Goal: Task Accomplishment & Management: Use online tool/utility

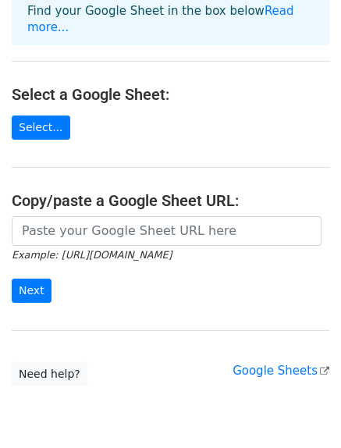
scroll to position [137, 0]
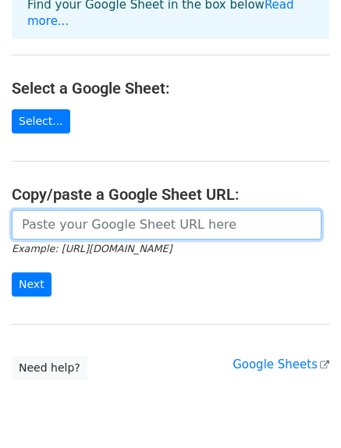
click at [144, 210] on input "url" at bounding box center [167, 225] width 310 height 30
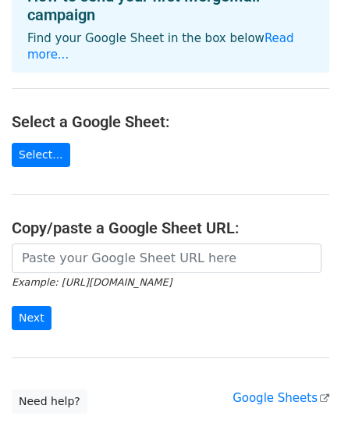
scroll to position [105, 0]
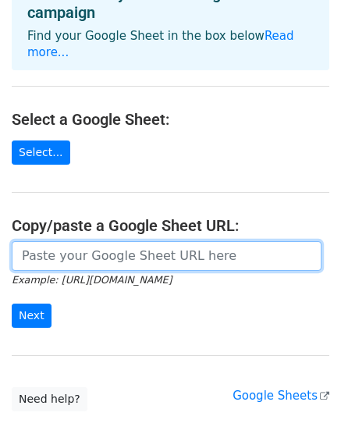
click at [76, 241] on input "url" at bounding box center [167, 256] width 310 height 30
paste input "https://docs.google.com/spreadsheets/d/1YacV7Kb9VmTVSrssT9JEV0IxxzbQ91vBSpe282T…"
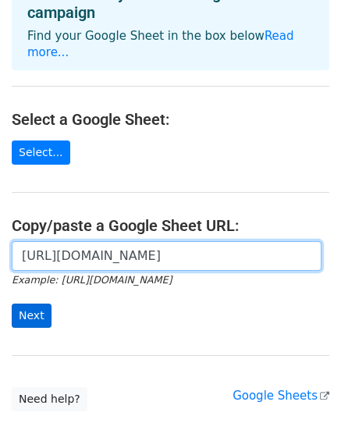
type input "https://docs.google.com/spreadsheets/d/1YacV7Kb9VmTVSrssT9JEV0IxxzbQ91vBSpe282T…"
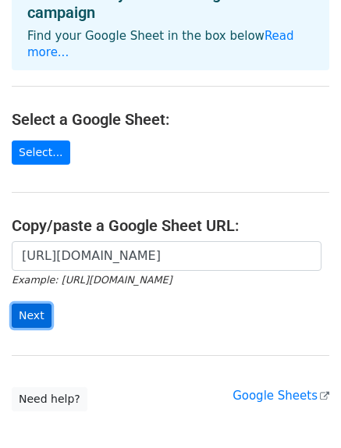
scroll to position [0, 0]
click at [35, 304] on input "Next" at bounding box center [32, 316] width 40 height 24
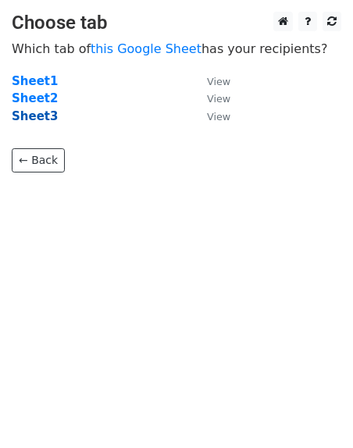
click at [23, 113] on strong "Sheet3" at bounding box center [35, 116] width 46 height 14
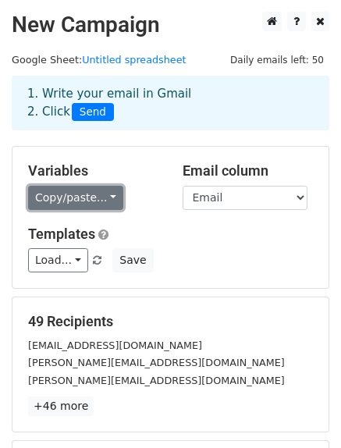
click at [71, 200] on link "Copy/paste..." at bounding box center [75, 198] width 95 height 24
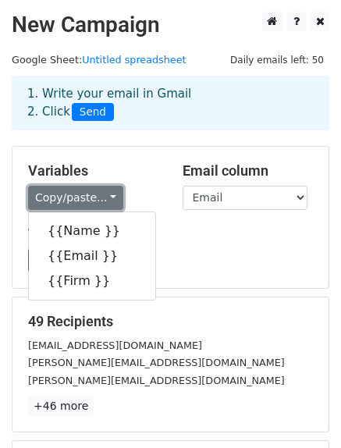
click at [71, 200] on link "Copy/paste..." at bounding box center [75, 198] width 95 height 24
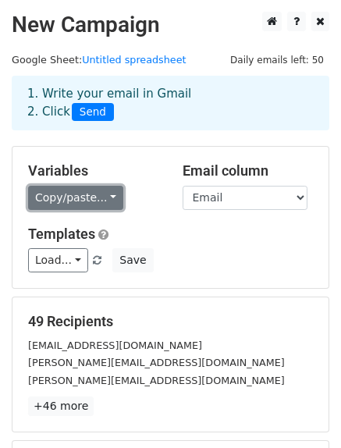
click at [71, 200] on link "Copy/paste..." at bounding box center [75, 198] width 95 height 24
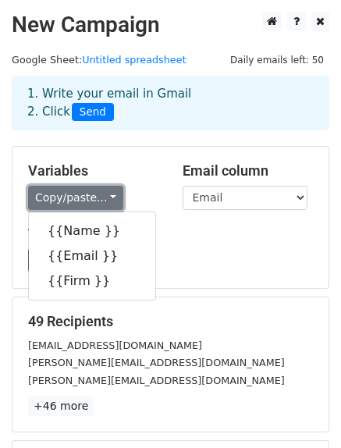
click at [79, 198] on link "Copy/paste..." at bounding box center [75, 198] width 95 height 24
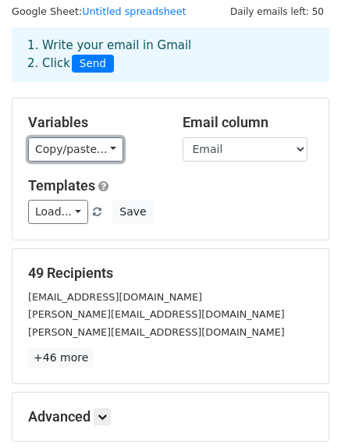
scroll to position [48, 0]
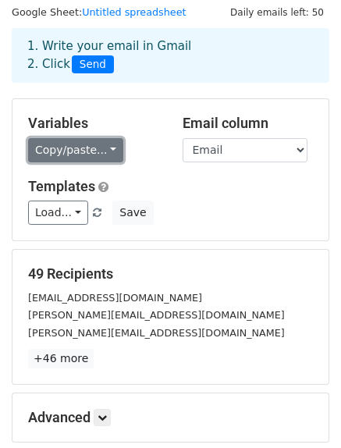
click at [96, 141] on link "Copy/paste..." at bounding box center [75, 150] width 95 height 24
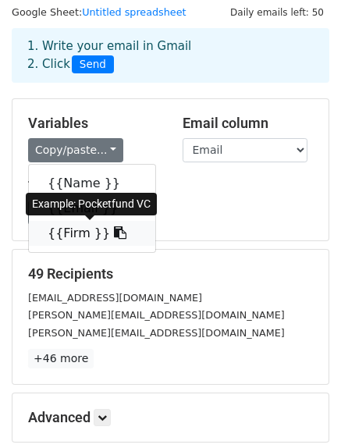
click at [75, 229] on link "{{Firm }}" at bounding box center [92, 233] width 126 height 25
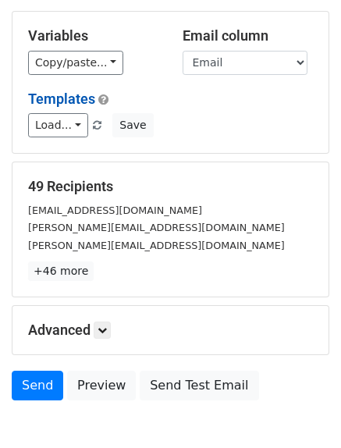
scroll to position [133, 0]
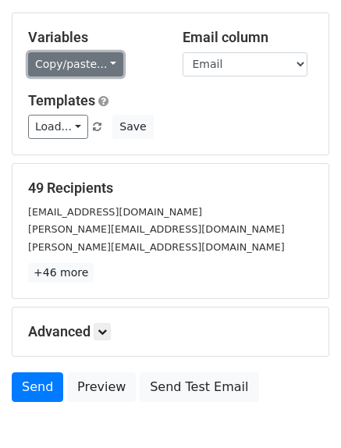
click at [69, 59] on link "Copy/paste..." at bounding box center [75, 64] width 95 height 24
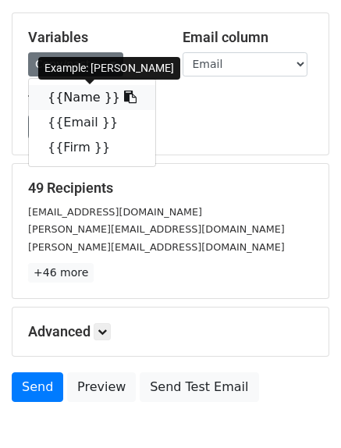
click at [72, 91] on link "{{Name }}" at bounding box center [92, 97] width 126 height 25
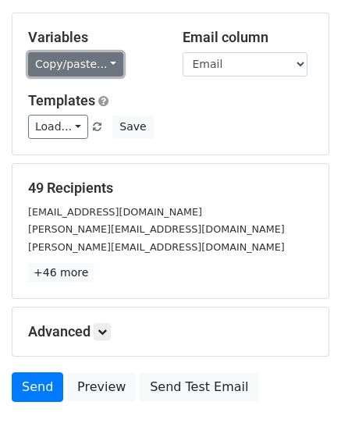
click at [60, 59] on link "Copy/paste..." at bounding box center [75, 64] width 95 height 24
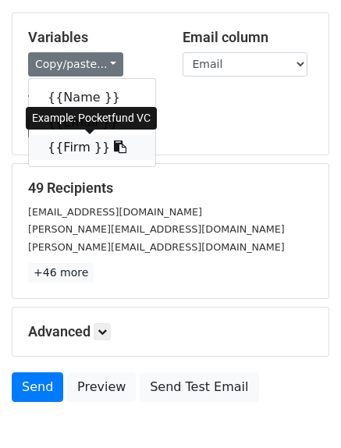
click at [76, 148] on link "{{Firm }}" at bounding box center [92, 147] width 126 height 25
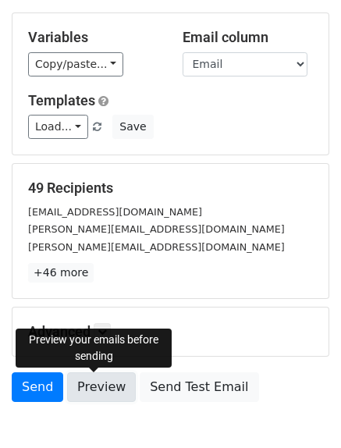
click at [109, 390] on link "Preview" at bounding box center [101, 387] width 69 height 30
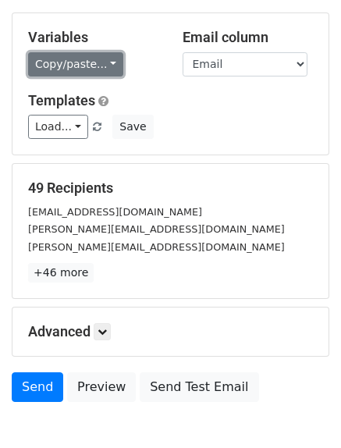
click at [95, 66] on link "Copy/paste..." at bounding box center [75, 64] width 95 height 24
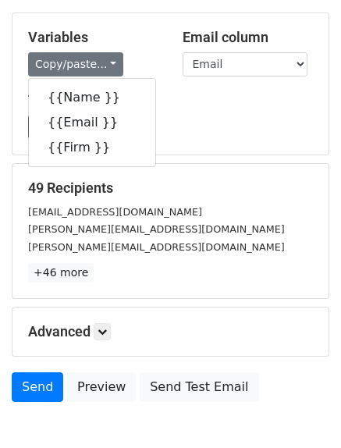
click at [244, 123] on div "Load... No templates saved Save" at bounding box center [170, 127] width 308 height 24
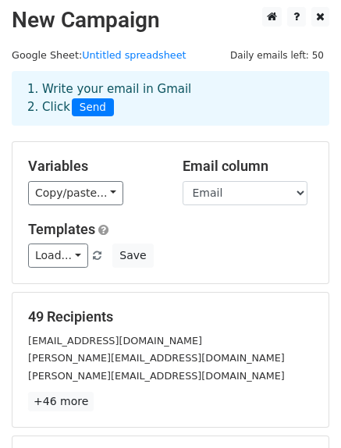
scroll to position [0, 0]
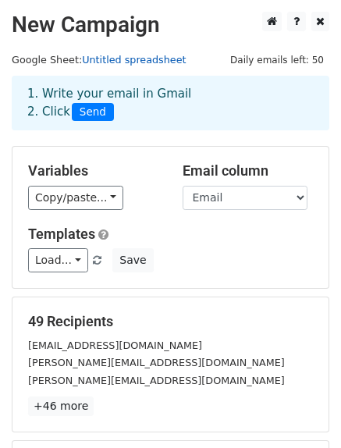
click at [128, 66] on link "Untitled spreadsheet" at bounding box center [134, 60] width 104 height 12
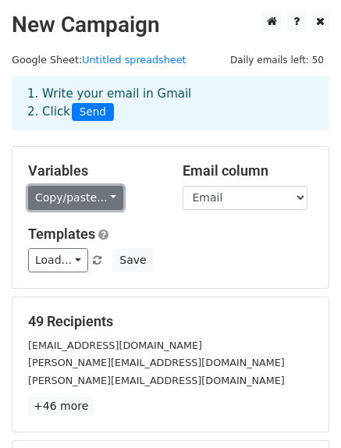
click at [54, 191] on link "Copy/paste..." at bounding box center [75, 198] width 95 height 24
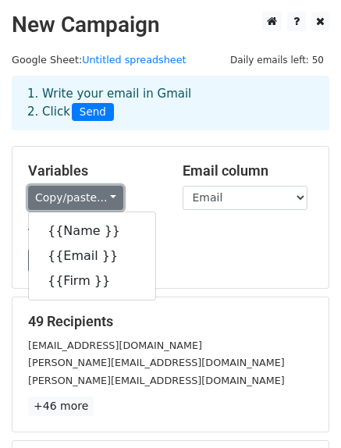
click at [54, 191] on link "Copy/paste..." at bounding box center [75, 198] width 95 height 24
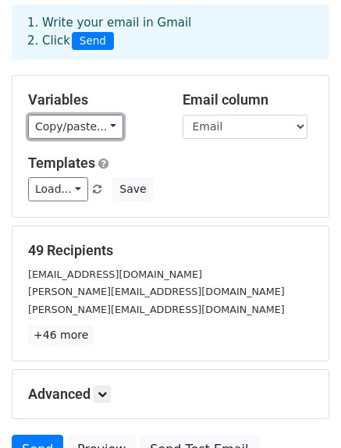
scroll to position [72, 0]
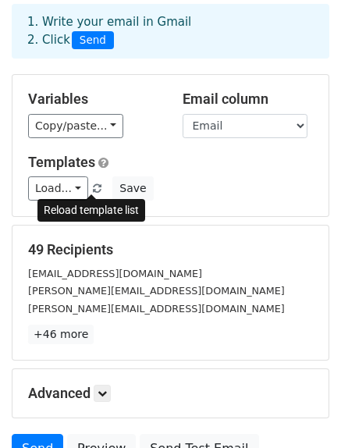
click at [93, 184] on span at bounding box center [97, 189] width 9 height 10
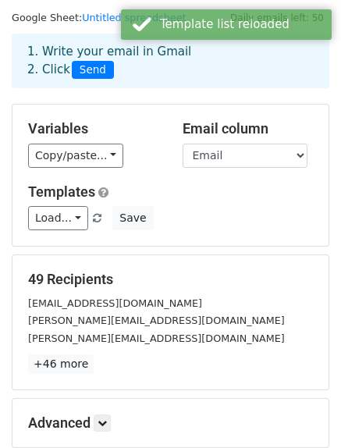
scroll to position [41, 0]
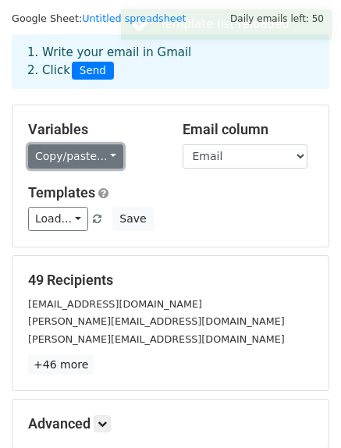
click at [101, 160] on link "Copy/paste..." at bounding box center [75, 156] width 95 height 24
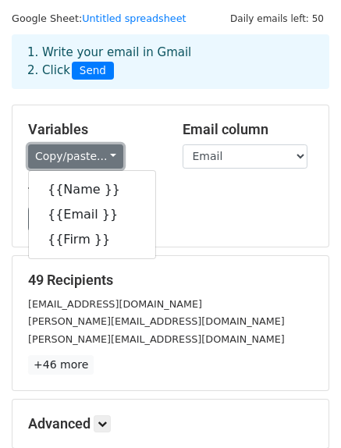
click at [101, 160] on link "Copy/paste..." at bounding box center [75, 156] width 95 height 24
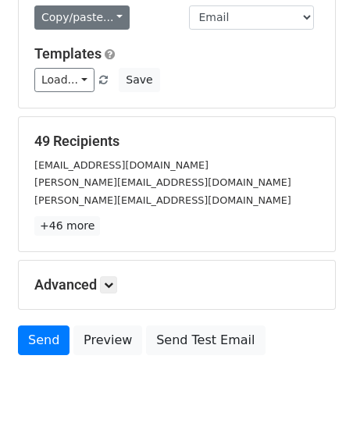
scroll to position [182, 0]
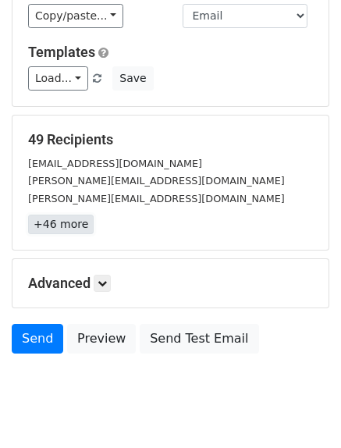
click at [67, 222] on link "+46 more" at bounding box center [61, 225] width 66 height 20
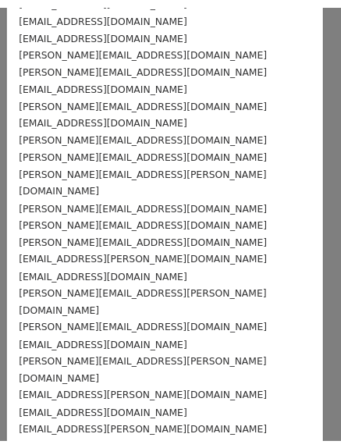
scroll to position [0, 0]
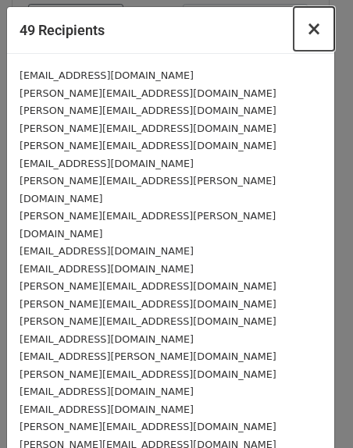
click at [306, 32] on span "×" at bounding box center [314, 29] width 16 height 22
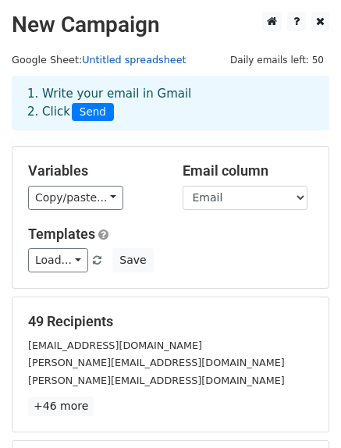
click at [116, 60] on link "Untitled spreadsheet" at bounding box center [134, 60] width 104 height 12
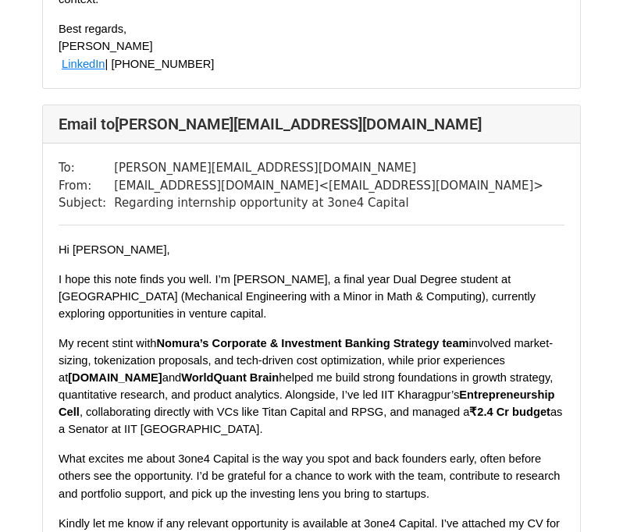
scroll to position [1631, 0]
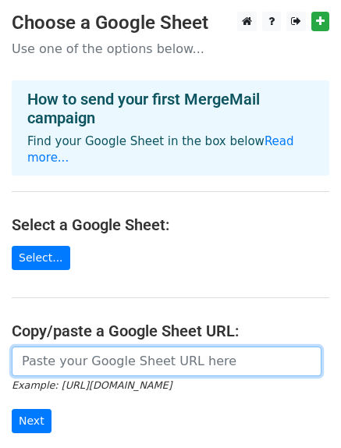
click at [136, 350] on input "url" at bounding box center [167, 362] width 310 height 30
click at [86, 353] on input "url" at bounding box center [167, 362] width 310 height 30
paste input "[URL][DOMAIN_NAME]"
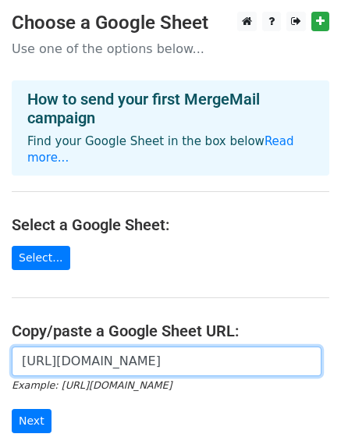
scroll to position [72, 0]
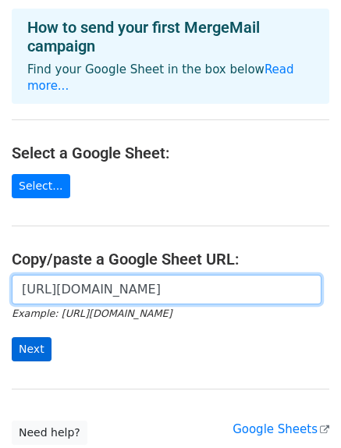
type input "[URL][DOMAIN_NAME]"
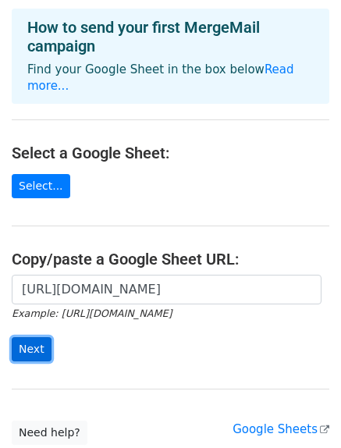
scroll to position [0, 0]
click at [32, 337] on input "Next" at bounding box center [32, 349] width 40 height 24
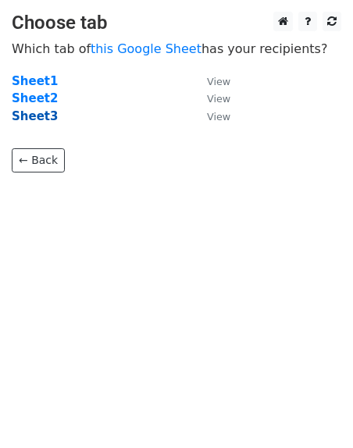
click at [41, 120] on strong "Sheet3" at bounding box center [35, 116] width 46 height 14
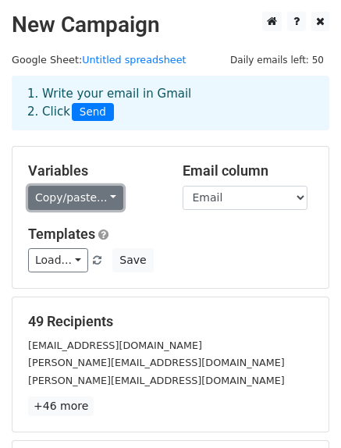
click at [52, 193] on link "Copy/paste..." at bounding box center [75, 198] width 95 height 24
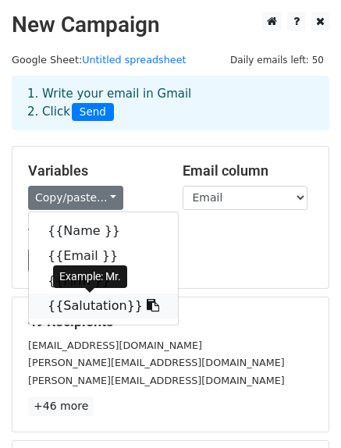
click at [68, 308] on link "{{Salutation}}" at bounding box center [103, 305] width 149 height 25
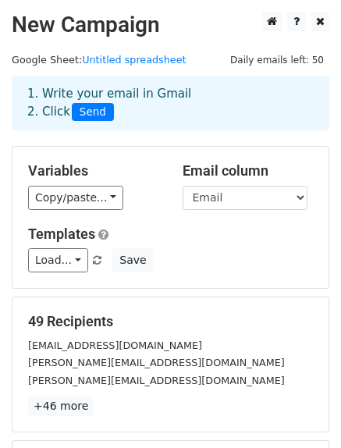
scroll to position [220, 0]
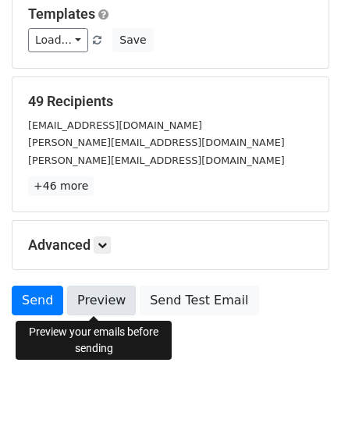
click at [90, 304] on link "Preview" at bounding box center [101, 301] width 69 height 30
click at [106, 314] on link "Preview" at bounding box center [101, 301] width 69 height 30
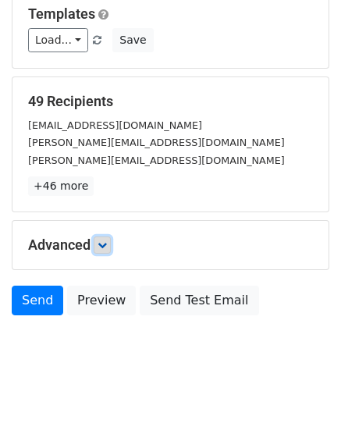
click at [106, 249] on icon at bounding box center [102, 244] width 9 height 9
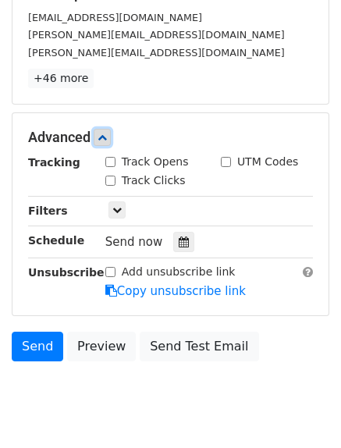
scroll to position [329, 0]
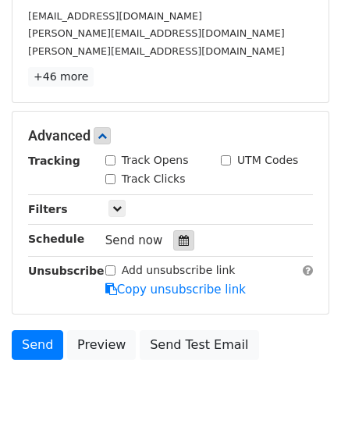
click at [176, 248] on div at bounding box center [183, 240] width 21 height 20
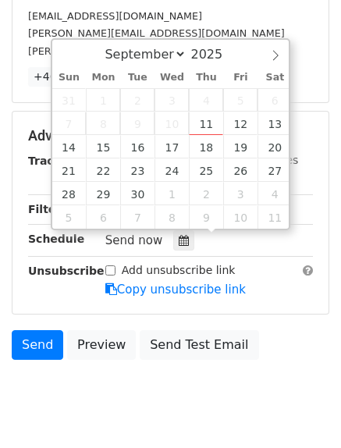
click at [149, 393] on body "New Campaign Daily emails left: 50 Google Sheet: Untitled spreadsheet 1. Write …" at bounding box center [170, 56] width 341 height 748
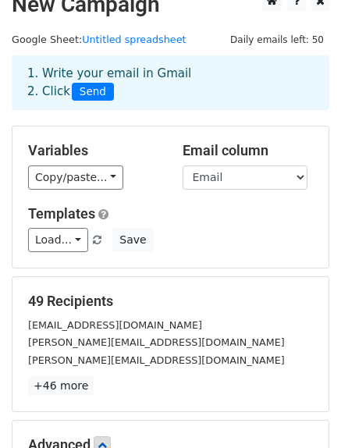
scroll to position [0, 0]
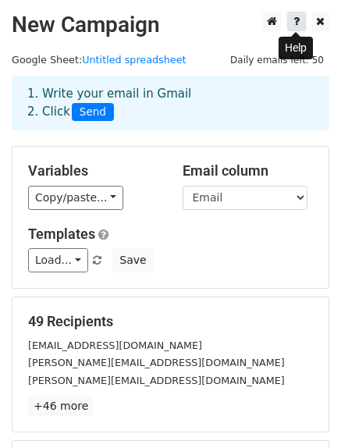
click at [301, 24] on link at bounding box center [296, 22] width 19 height 20
click at [158, 169] on div "Variables Copy/paste... {{Name }} {{Email }} {{Firm }} {{Salutation}}" at bounding box center [93, 186] width 155 height 48
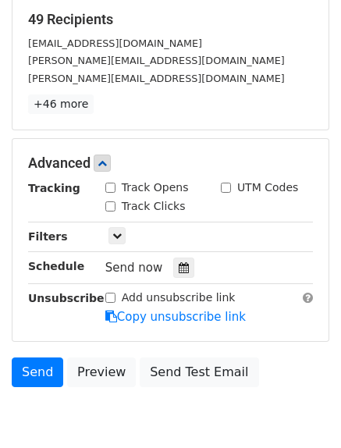
scroll to position [318, 0]
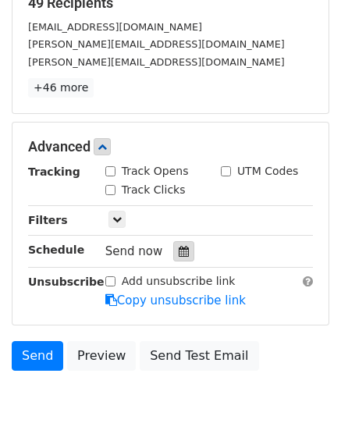
click at [179, 251] on icon at bounding box center [184, 251] width 10 height 11
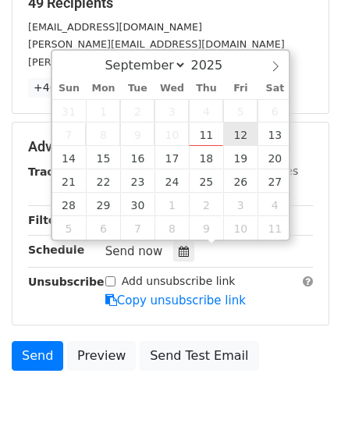
type input "2025-09-12 12:00"
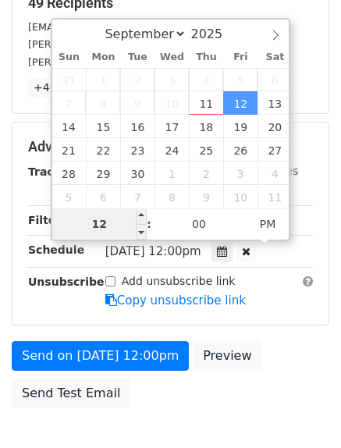
click at [113, 232] on input "12" at bounding box center [99, 223] width 95 height 31
type input "1"
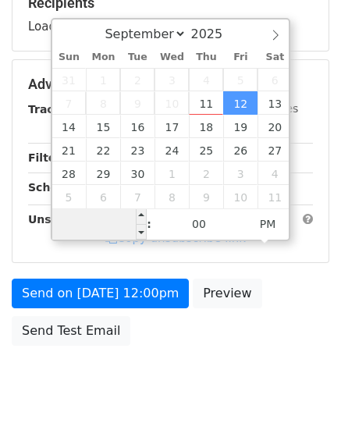
type input "9"
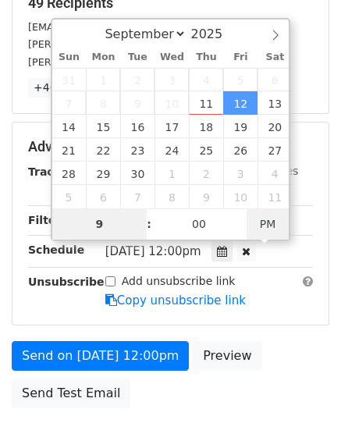
type input "2025-09-12 09:00"
type input "09"
click at [271, 219] on span "PM" at bounding box center [268, 223] width 43 height 31
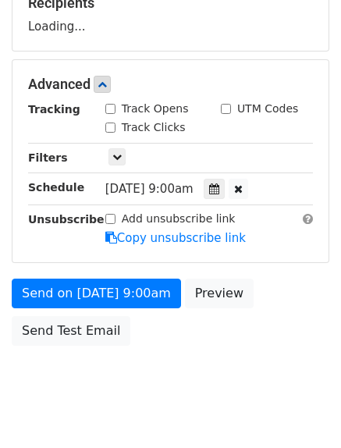
click at [251, 344] on div "Send on Sep 12 at 9:00am Preview Send Test Email" at bounding box center [170, 316] width 341 height 75
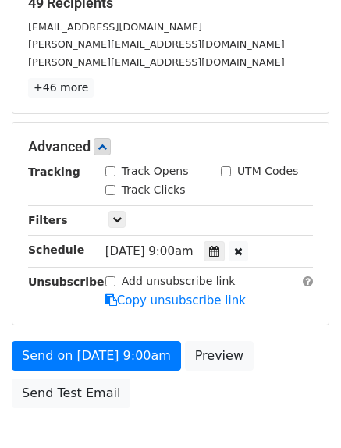
click at [109, 171] on input "Track Opens" at bounding box center [110, 171] width 10 height 10
checkbox input "true"
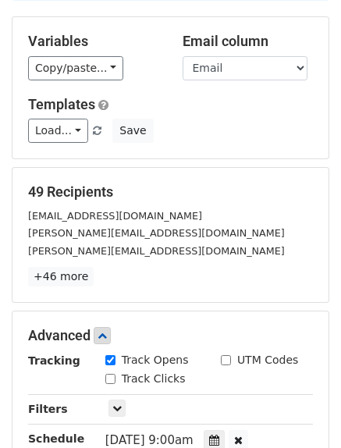
scroll to position [0, 0]
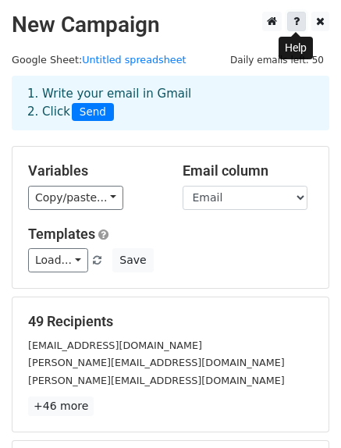
click at [294, 16] on icon at bounding box center [296, 21] width 6 height 11
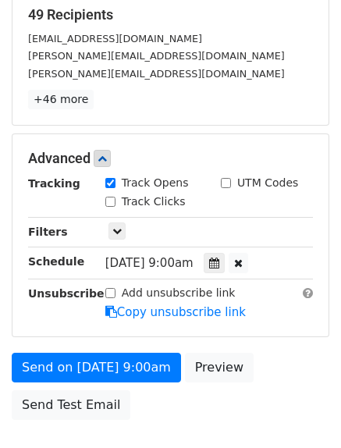
scroll to position [411, 0]
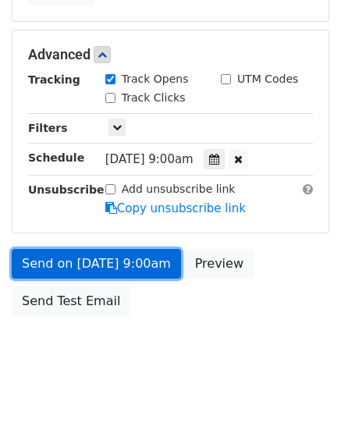
click at [87, 271] on link "Send on Sep 12 at 9:00am" at bounding box center [96, 264] width 169 height 30
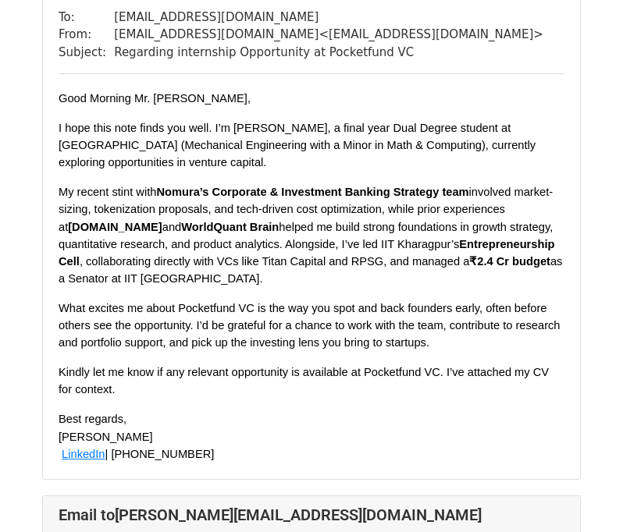
scroll to position [157, 0]
